Goal: Find specific page/section: Find specific page/section

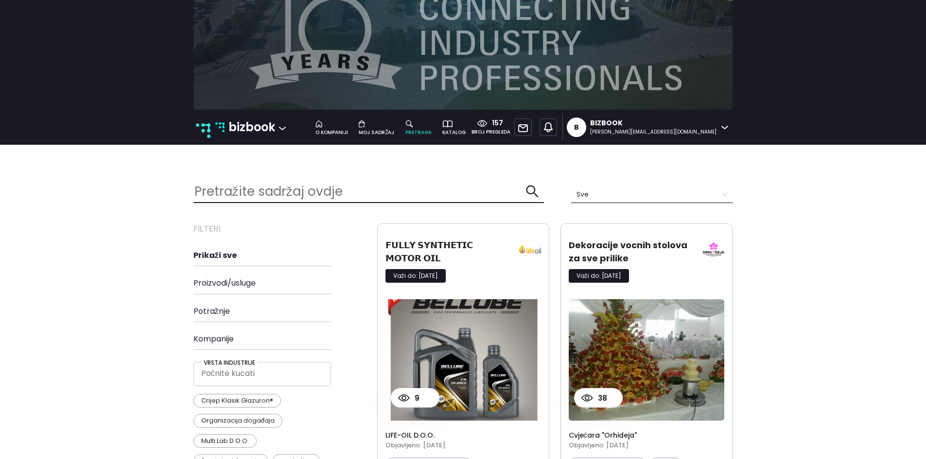
scroll to position [1783, 555]
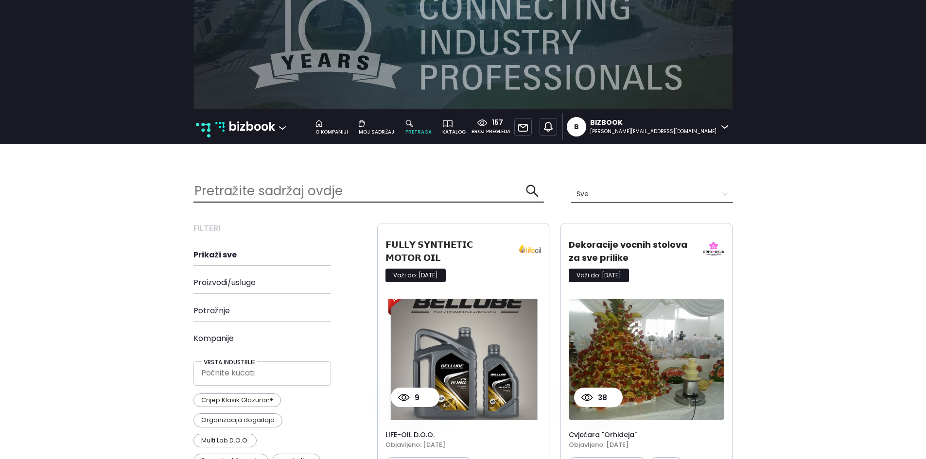
click at [235, 123] on p "bizbook" at bounding box center [251, 127] width 47 height 18
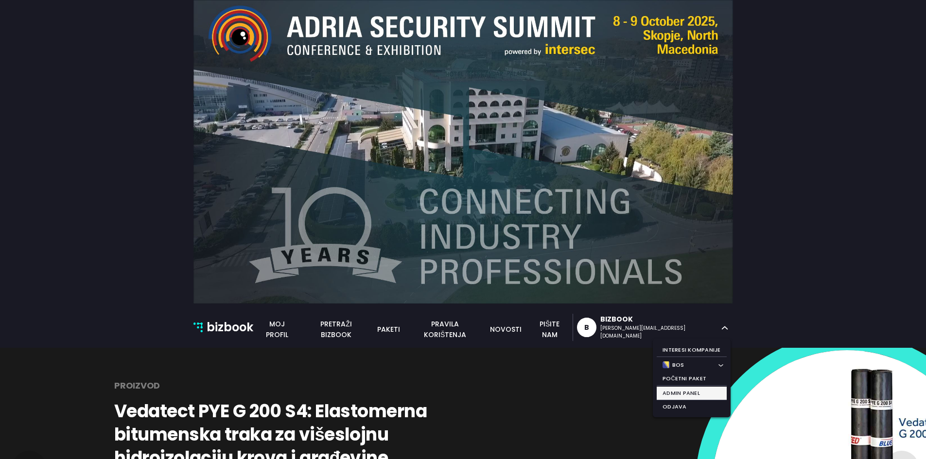
click at [699, 397] on li "Admin Panel" at bounding box center [692, 394] width 70 height 14
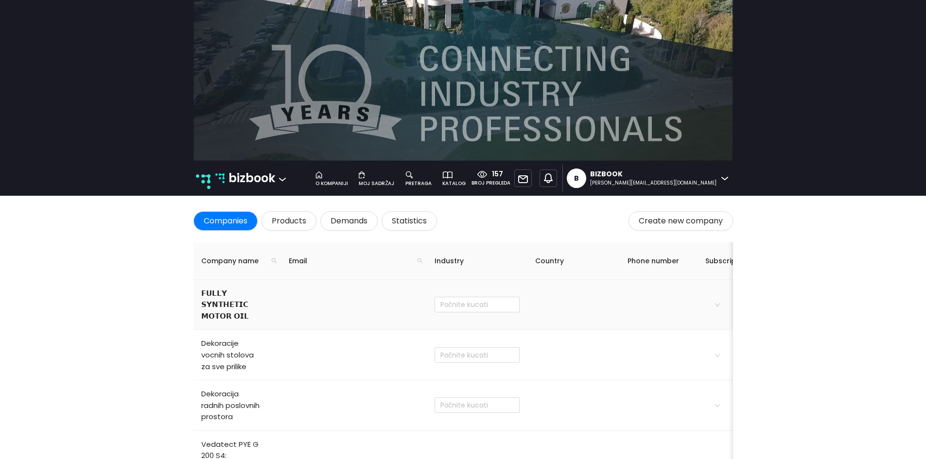
scroll to position [146, 0]
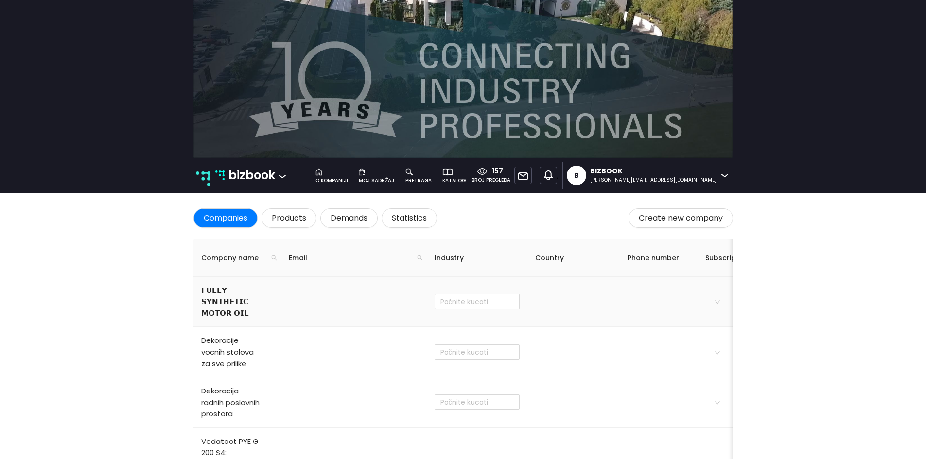
type input "Obrazovanje i poučavanje"
checkbox input "true"
type input "Ostalo"
checkbox input "true"
type input "Cvjećarstvo"
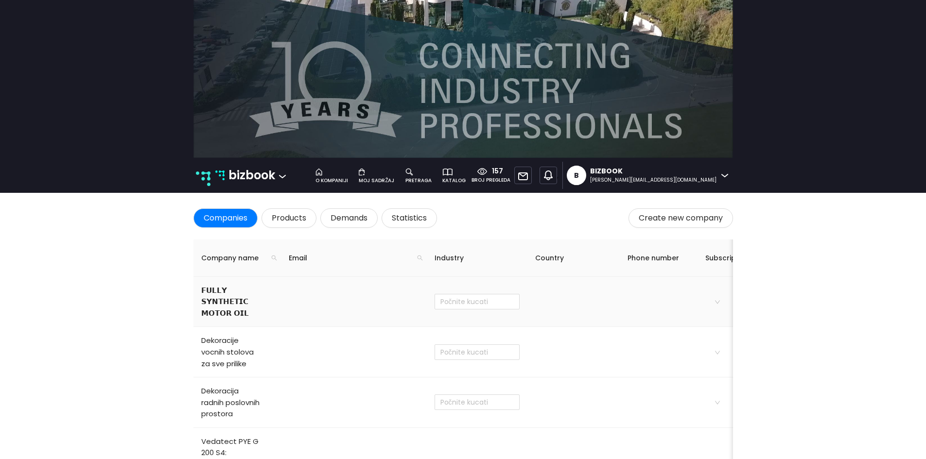
checkbox input "true"
type input "Trgovina na malo u nespecializiranim prodavnicama"
checkbox input "true"
type input "Administrativne djelatnosti"
type input "IT, mrežni servisi i podrška"
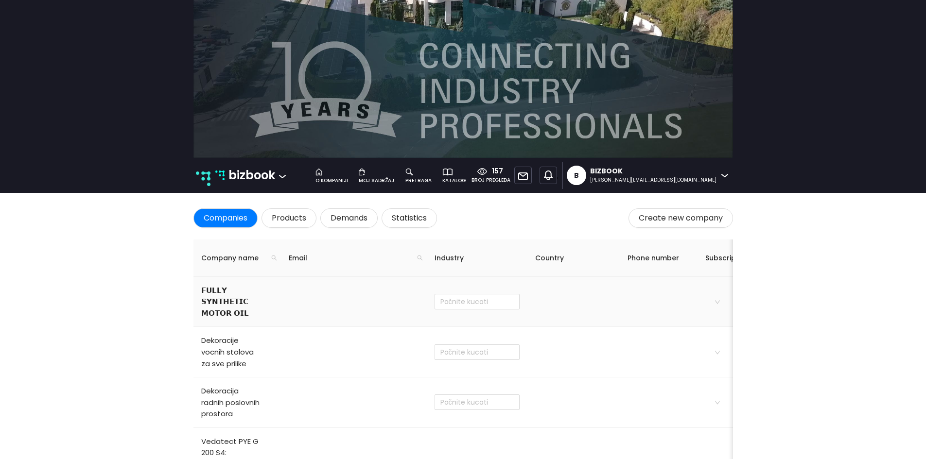
checkbox input "true"
type input "Administrativne djelatnosti"
checkbox input "true"
type input "Razvoj softvera"
checkbox input "true"
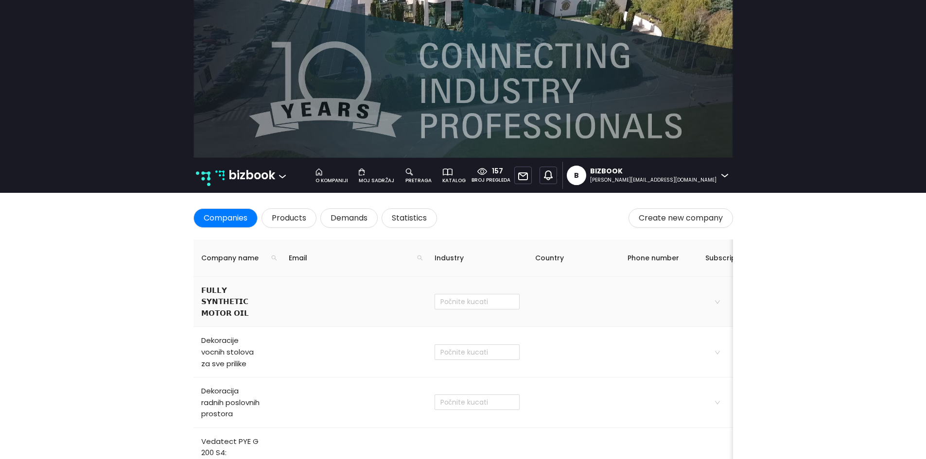
type input "Proizvodnja hemijskih proizvoda"
checkbox input "true"
type input "Djelatnost iznajmljivanja"
checkbox input "true"
type input "Savjetovanje u vezi sa poslovanjem"
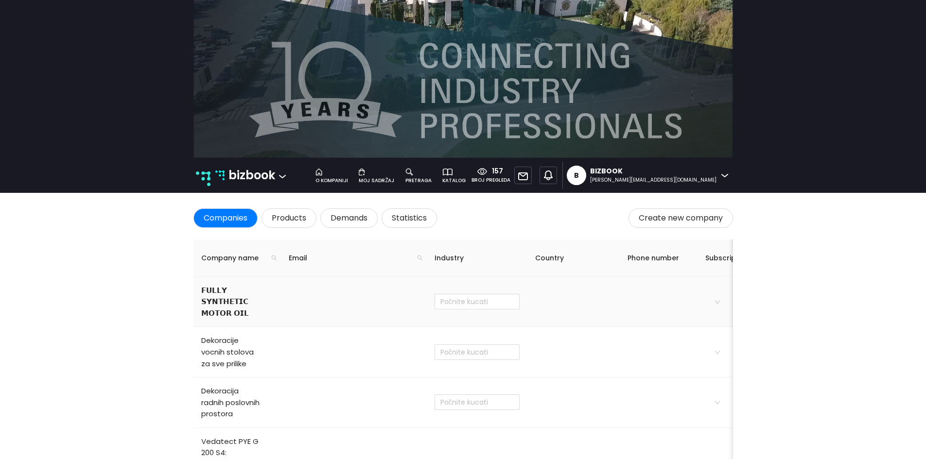
checkbox input "true"
type input "Investiranje i razvoj"
type input "Savjetovanje u vezi sa poslovanjem"
type input "Administrativne djelatnosti"
type input "Proizvodnja hrane"
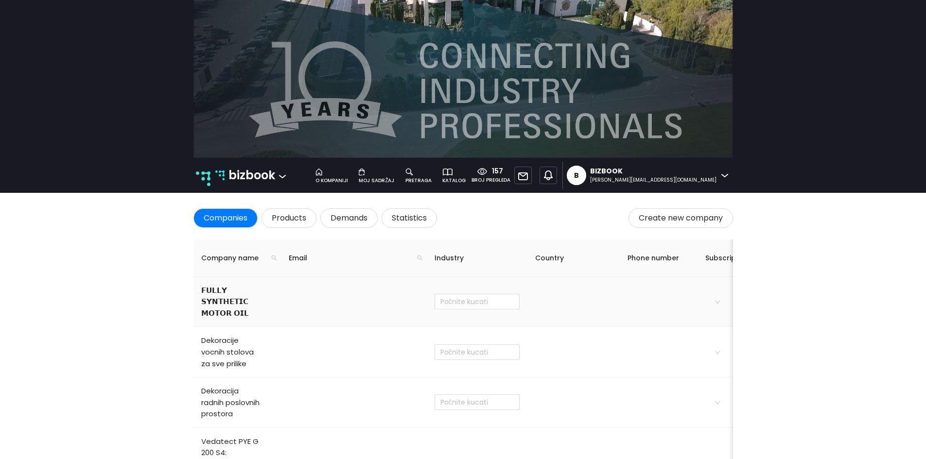
checkbox input "true"
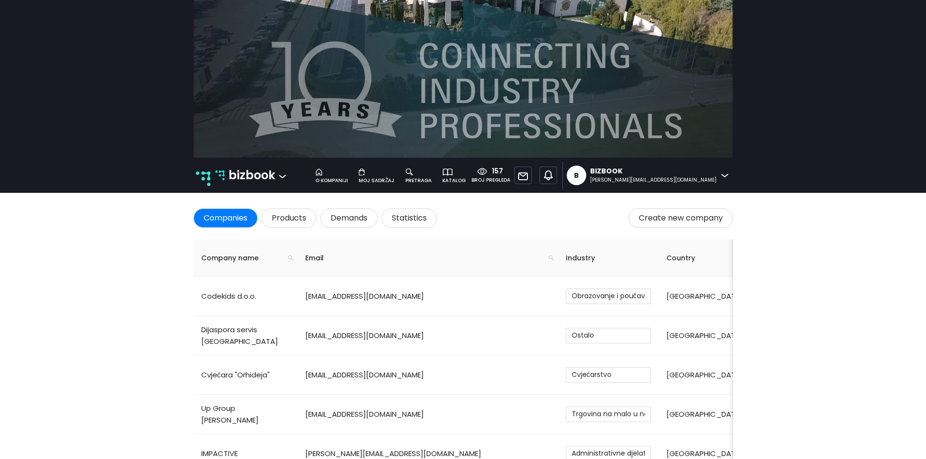
scroll to position [0, 0]
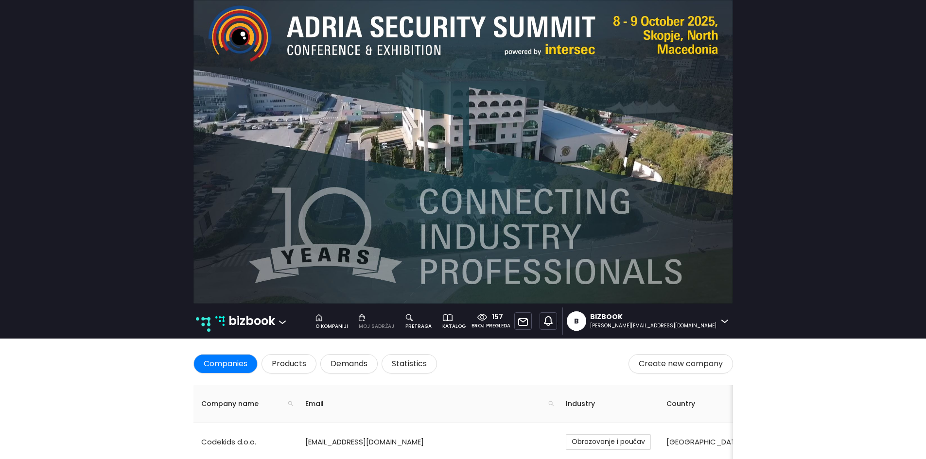
click at [394, 325] on div "moj sadržaj" at bounding box center [376, 327] width 35 height 8
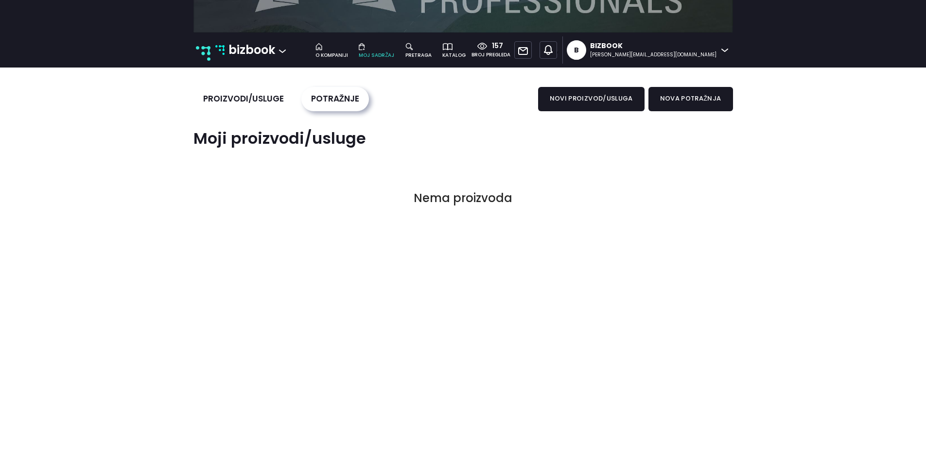
scroll to position [292, 0]
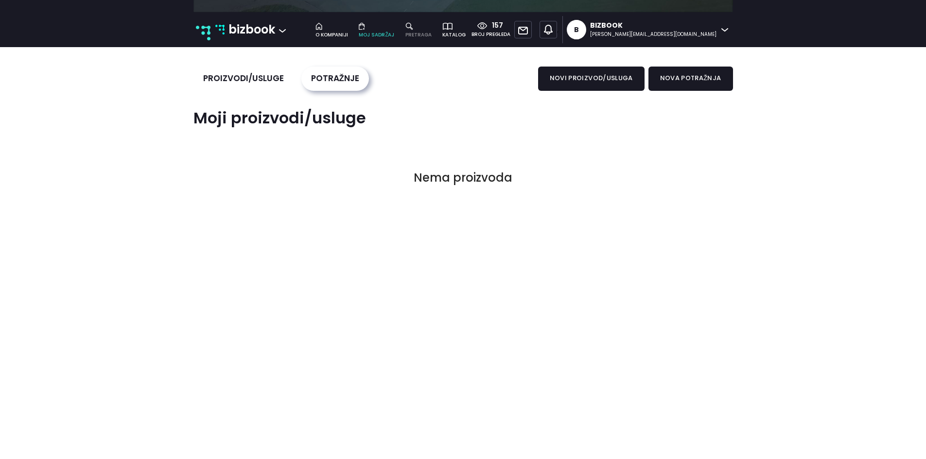
click at [471, 38] on div "o kompaniji moj sadržaj pretraga katalog" at bounding box center [389, 29] width 164 height 27
click at [432, 33] on div "pretraga" at bounding box center [418, 35] width 26 height 8
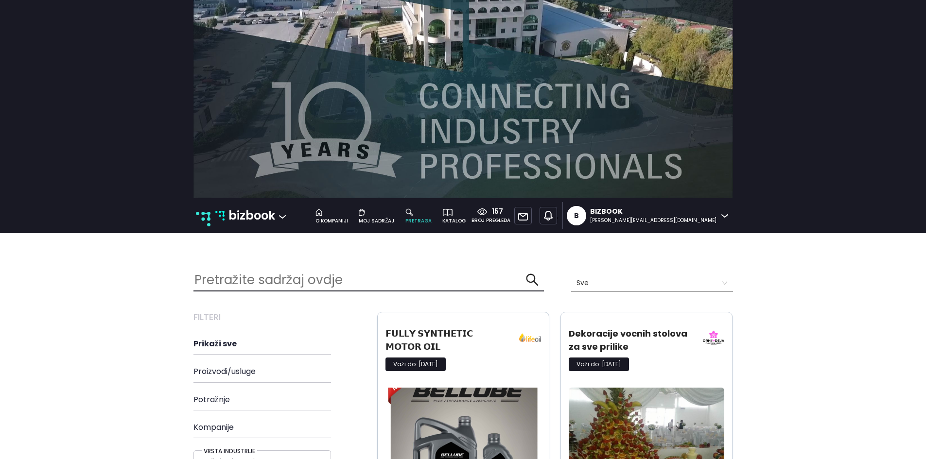
scroll to position [97, 0]
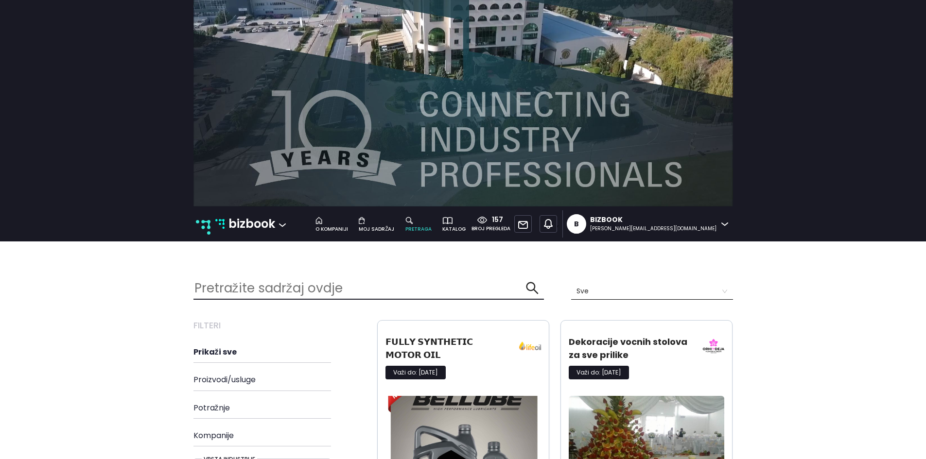
click at [380, 187] on img at bounding box center [463, 55] width 540 height 304
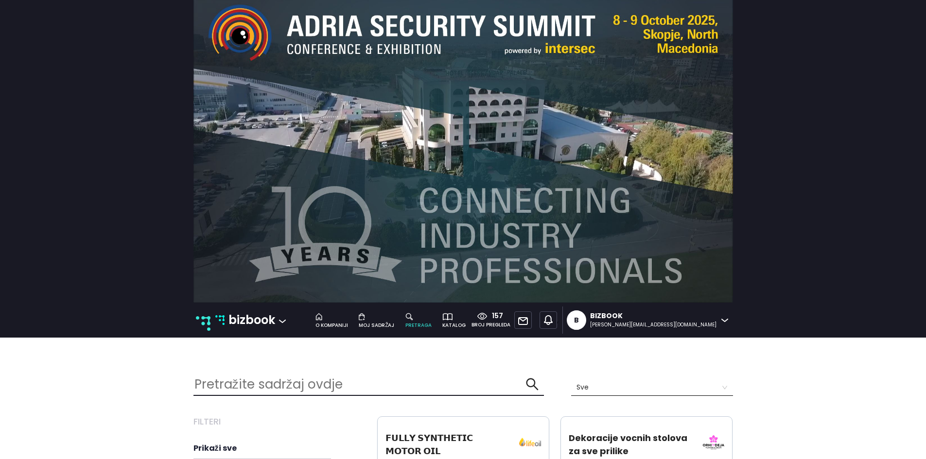
scroll to position [0, 0]
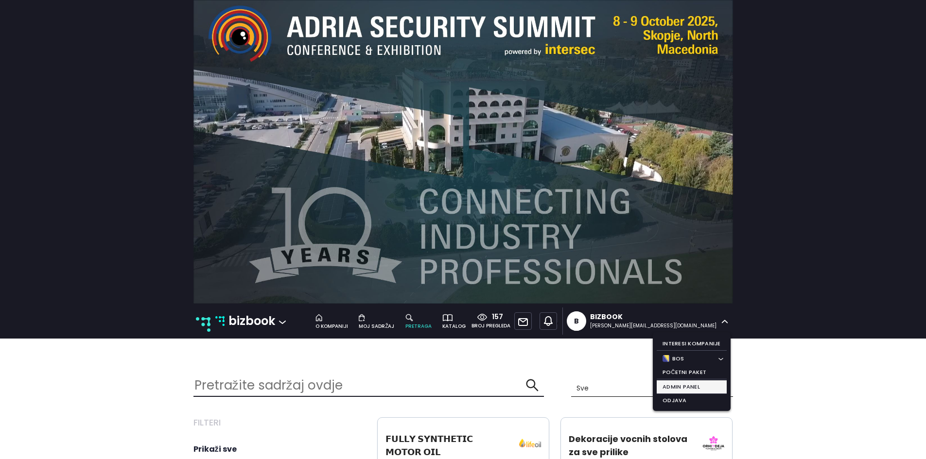
click at [697, 383] on li "Admin Panel" at bounding box center [692, 388] width 70 height 14
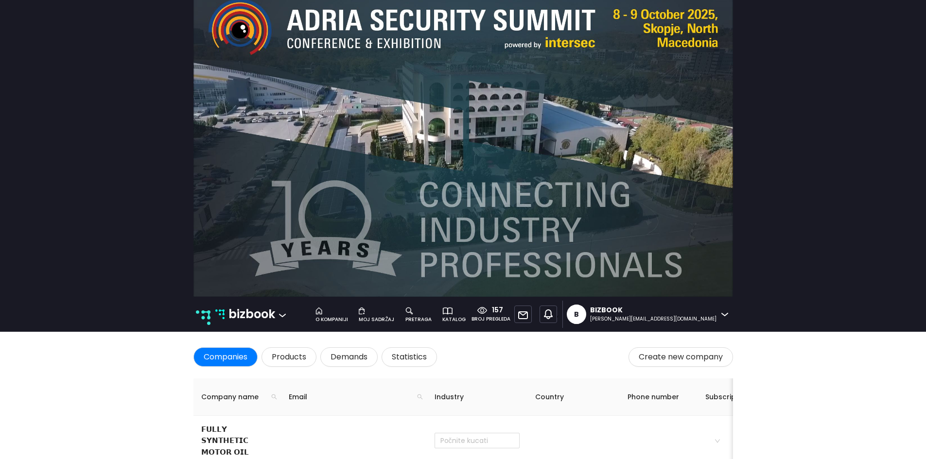
scroll to position [146, 0]
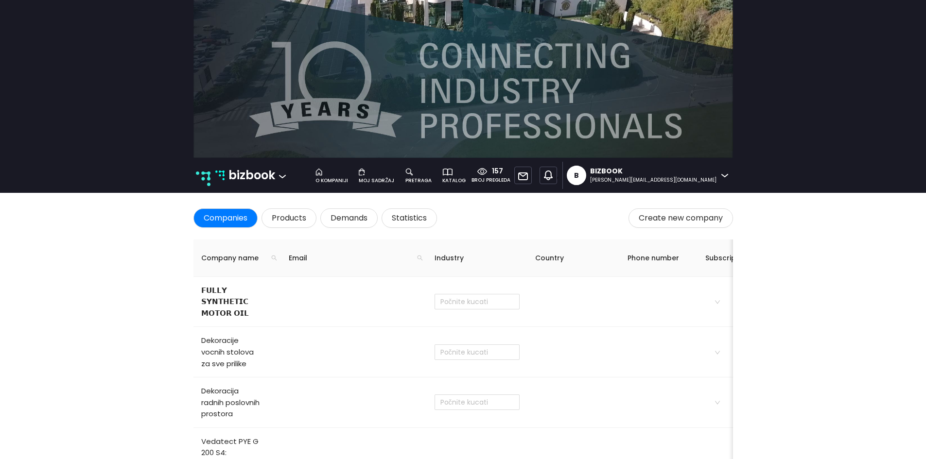
type input "Obrazovanje i poučavanje"
checkbox input "true"
type input "Ostalo"
checkbox input "true"
type input "Cvjećarstvo"
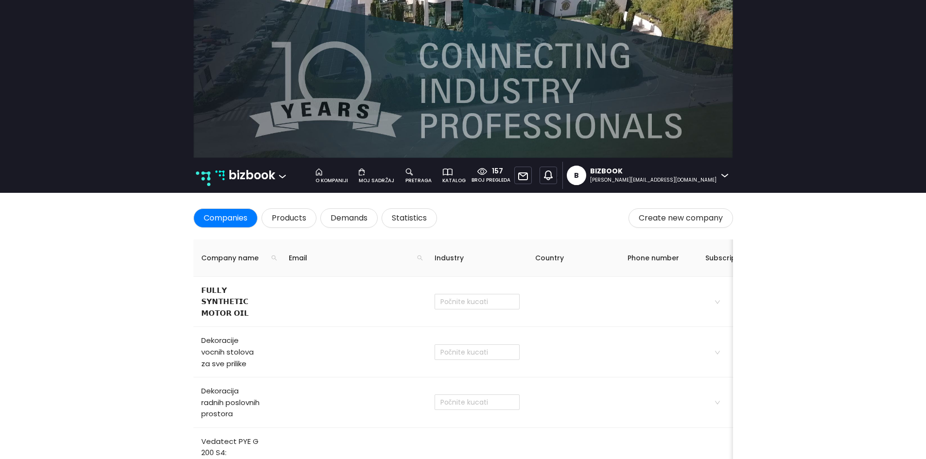
checkbox input "true"
type input "Trgovina na malo u nespecializiranim prodavnicama"
checkbox input "true"
type input "Administrativne djelatnosti"
type input "IT, mrežni servisi i podrška"
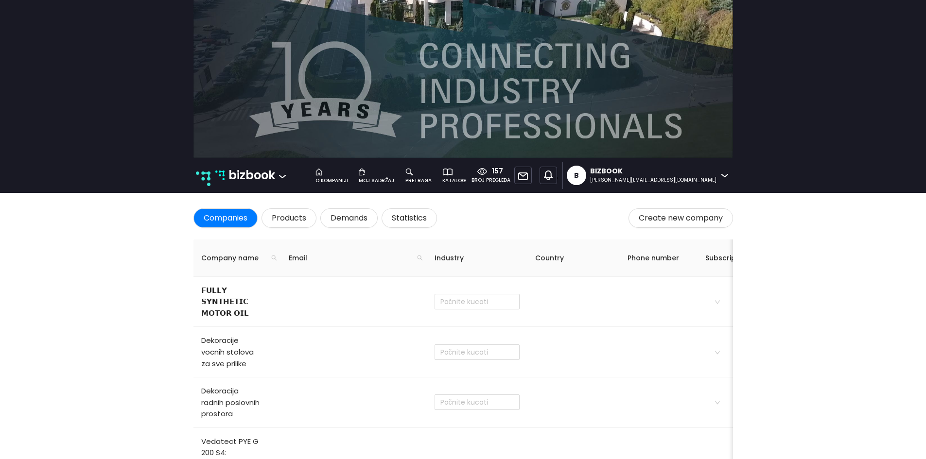
checkbox input "true"
type input "Administrativne djelatnosti"
checkbox input "true"
type input "Razvoj softvera"
checkbox input "true"
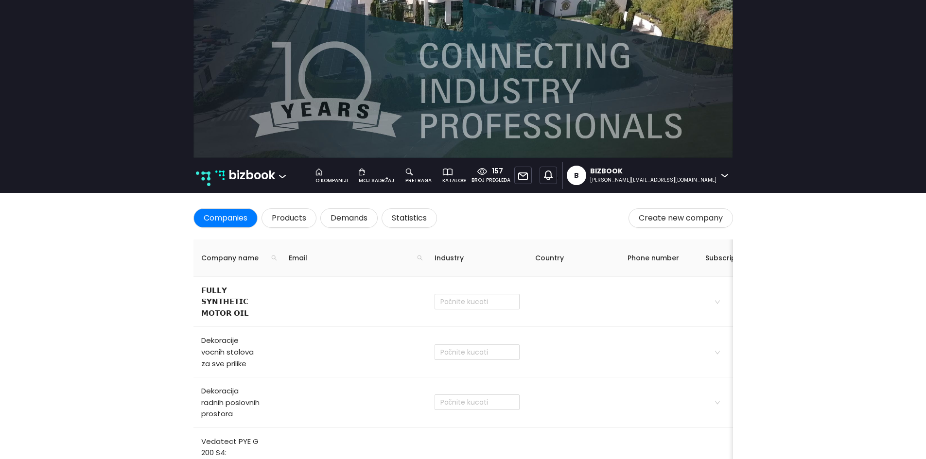
type input "Proizvodnja hemijskih proizvoda"
checkbox input "true"
type input "Djelatnost iznajmljivanja"
checkbox input "true"
type input "Savjetovanje u vezi sa poslovanjem"
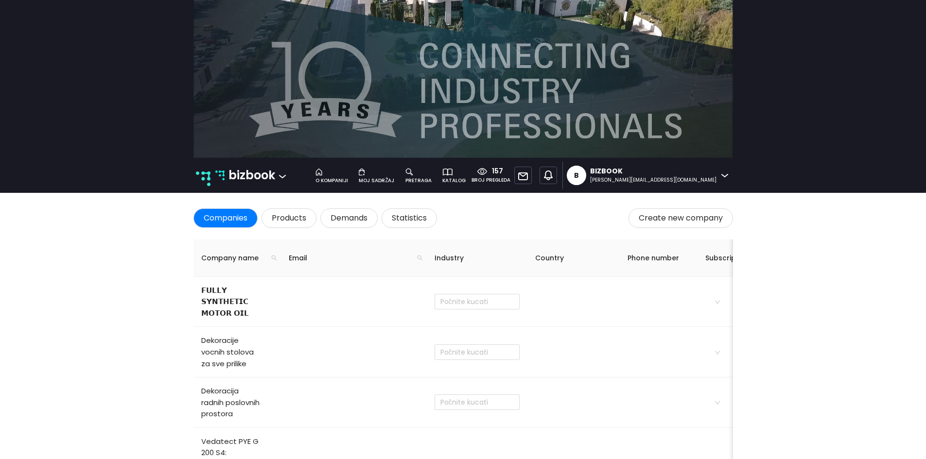
checkbox input "true"
type input "Investiranje i razvoj"
type input "Savjetovanje u vezi sa poslovanjem"
type input "Administrativne djelatnosti"
type input "Proizvodnja hrane"
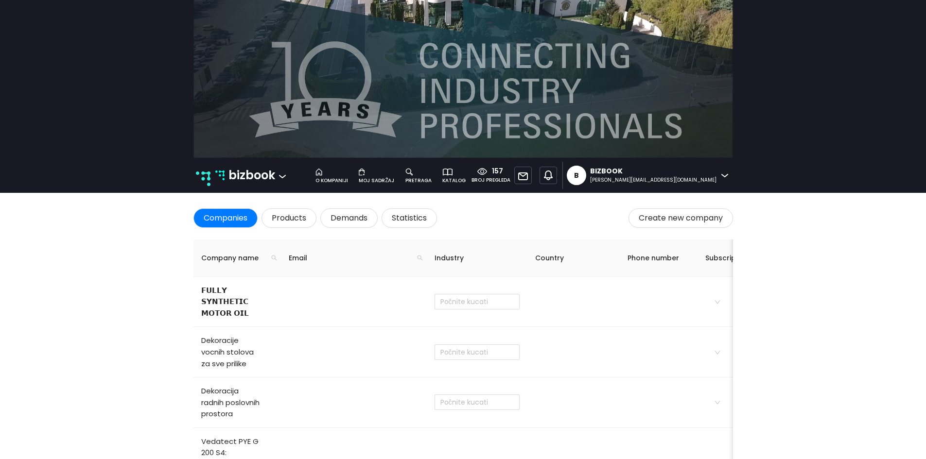
checkbox input "true"
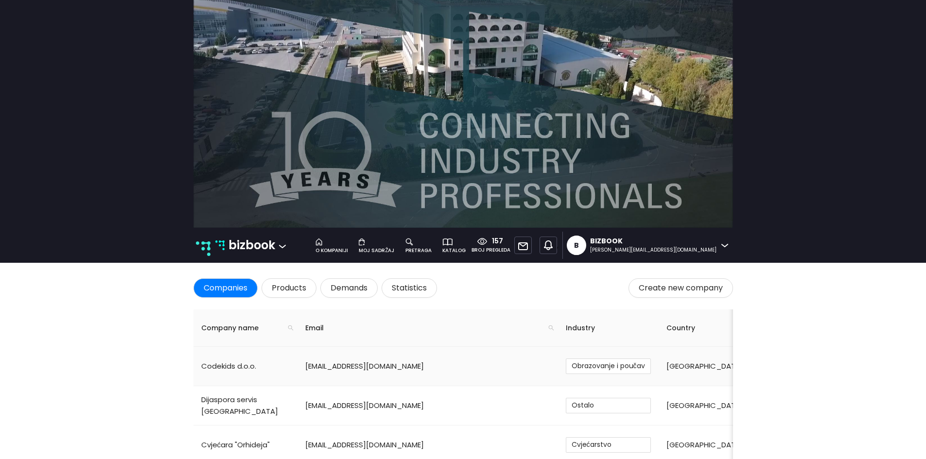
scroll to position [0, 0]
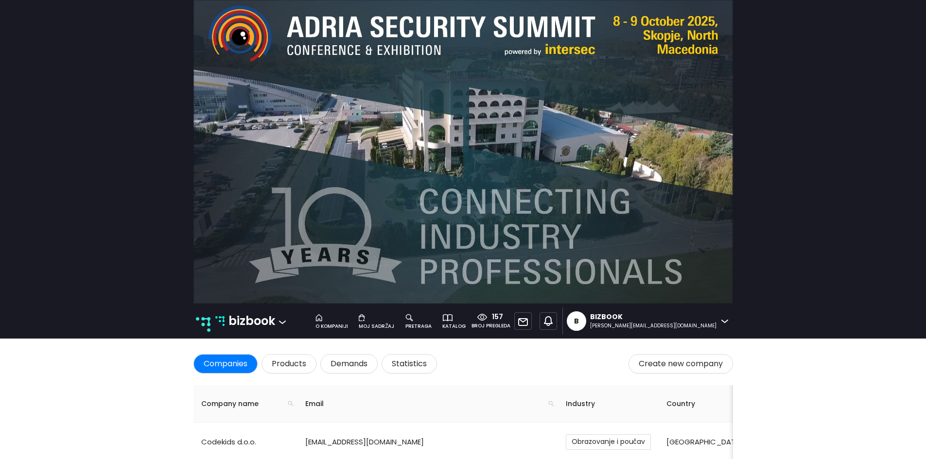
click at [237, 319] on p "bizbook" at bounding box center [251, 321] width 47 height 18
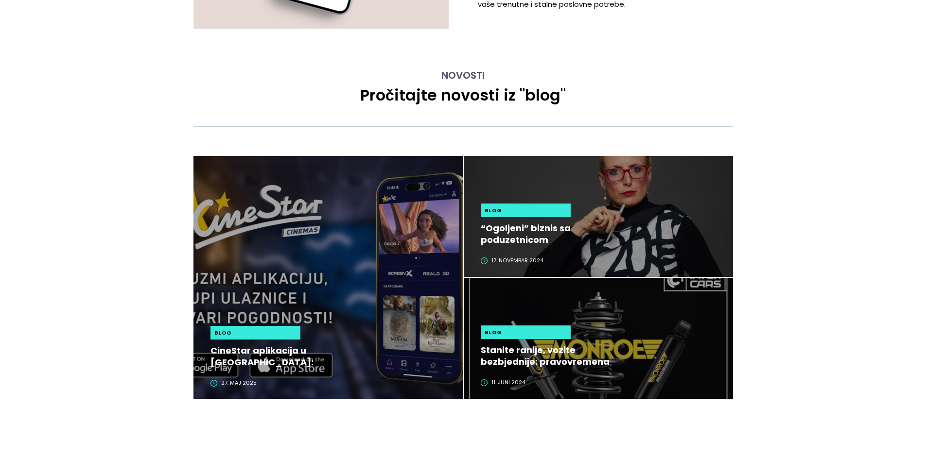
scroll to position [2722, 0]
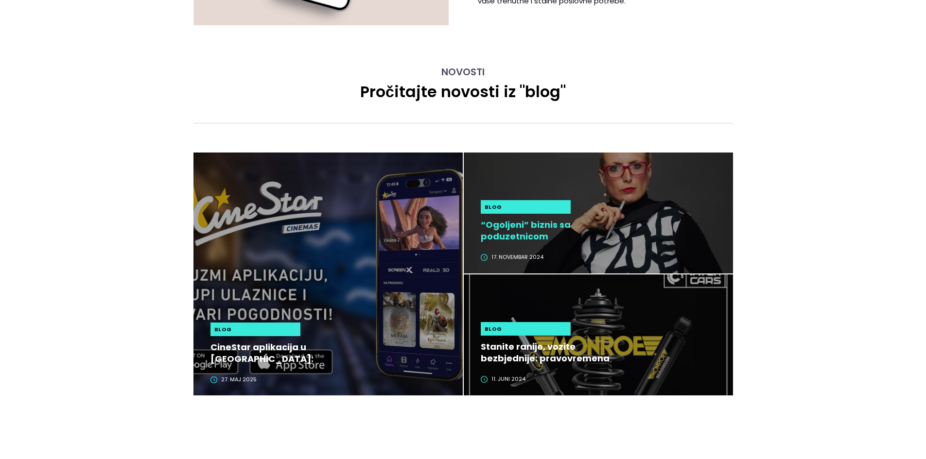
click at [528, 230] on h2 "“Ogoljeni” biznis sa poduzetnicom [PERSON_NAME]" at bounding box center [553, 230] width 145 height 23
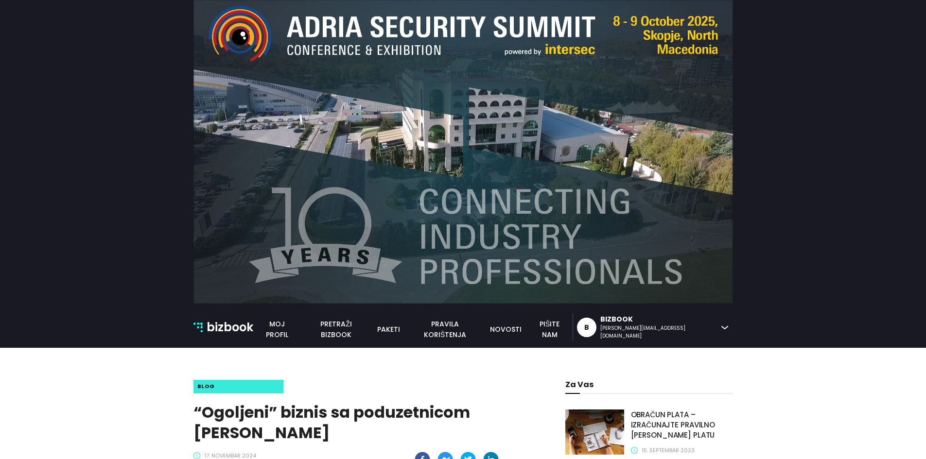
click at [220, 328] on p "bizbook" at bounding box center [230, 327] width 47 height 18
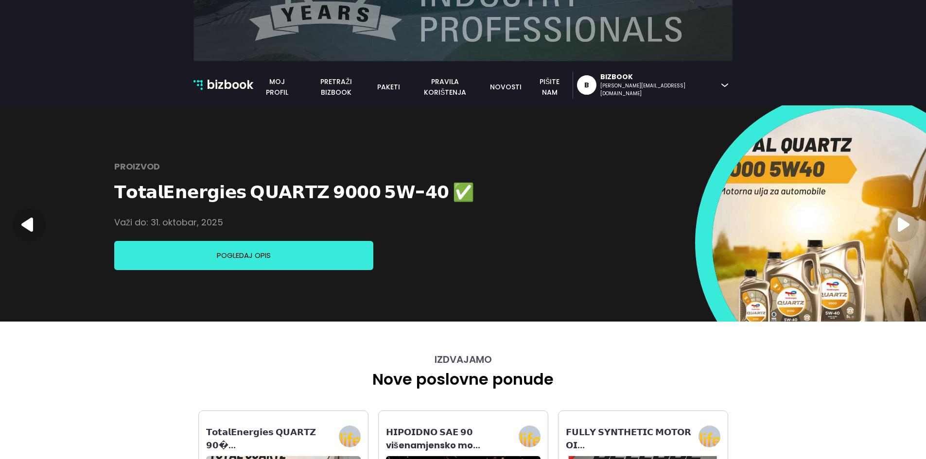
scroll to position [243, 0]
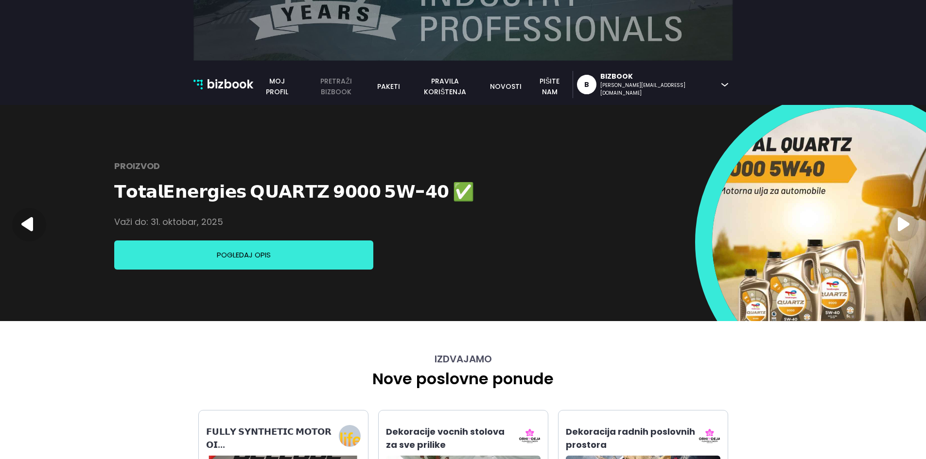
click at [371, 85] on link "pretraži bizbook" at bounding box center [336, 86] width 70 height 21
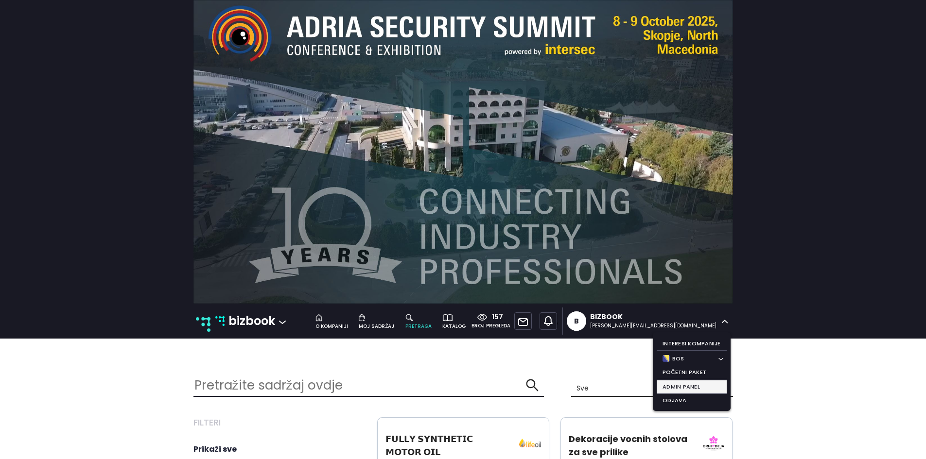
click at [697, 386] on li "Admin Panel" at bounding box center [692, 388] width 70 height 14
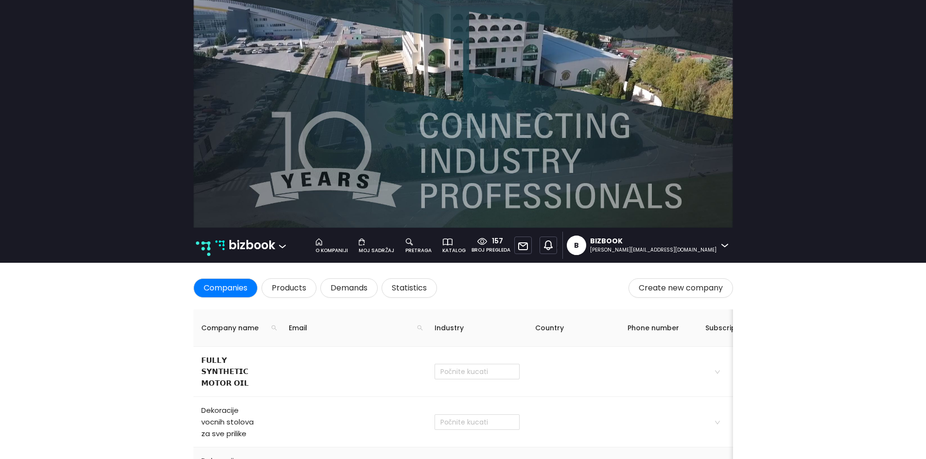
scroll to position [243, 0]
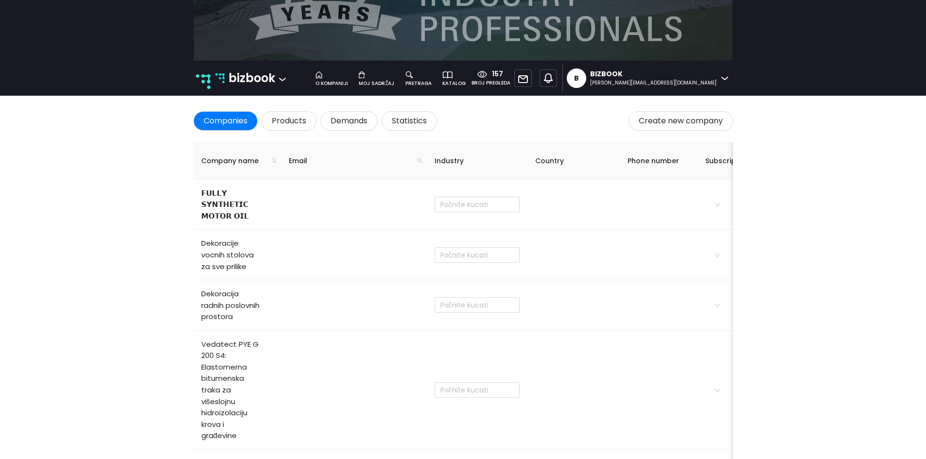
click at [413, 77] on icon at bounding box center [409, 75] width 8 height 8
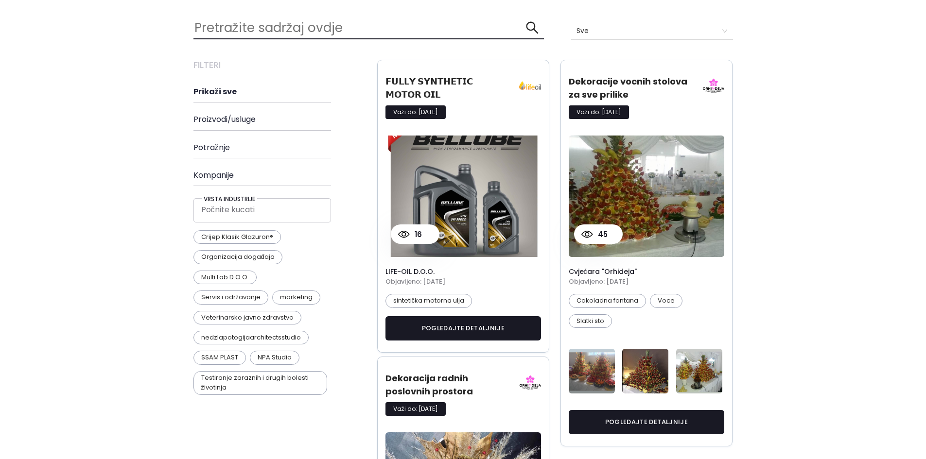
scroll to position [438, 0]
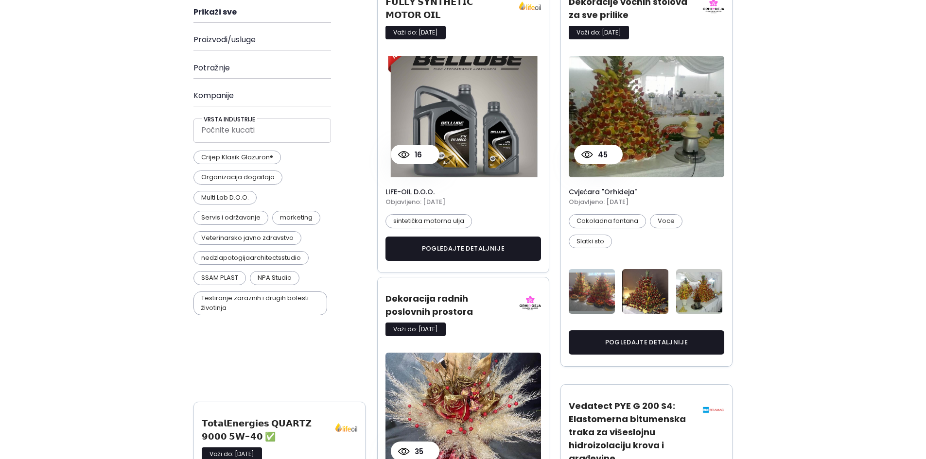
drag, startPoint x: 9, startPoint y: 234, endPoint x: 7, endPoint y: 252, distance: 18.1
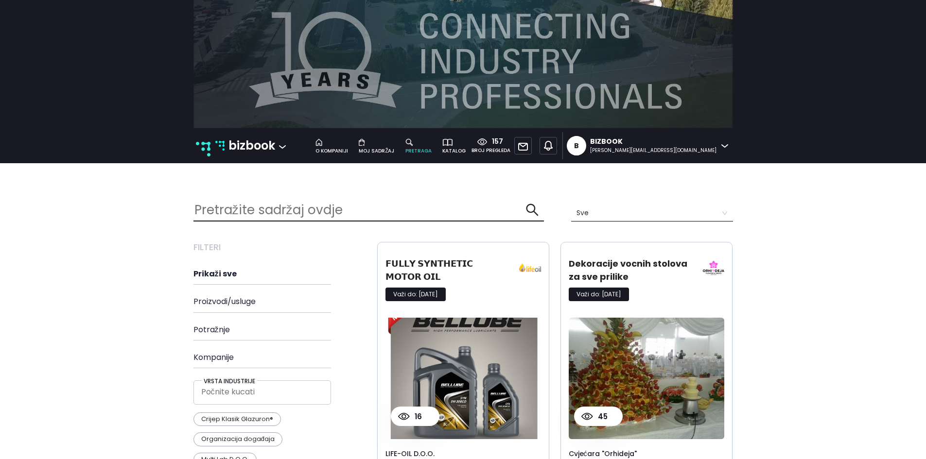
scroll to position [146, 0]
